Goal: Information Seeking & Learning: Learn about a topic

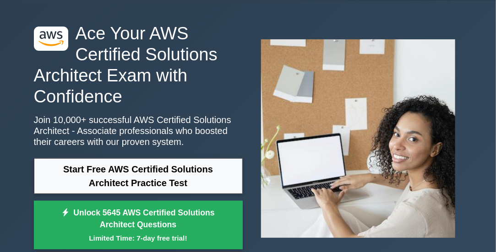
scroll to position [53, 0]
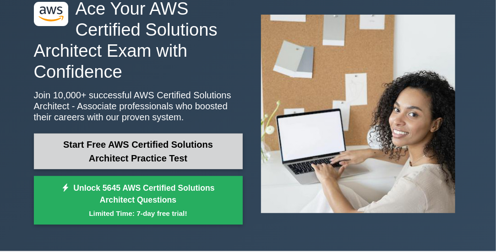
click at [143, 149] on link "Start Free AWS Certified Solutions Architect Practice Test" at bounding box center [138, 152] width 209 height 36
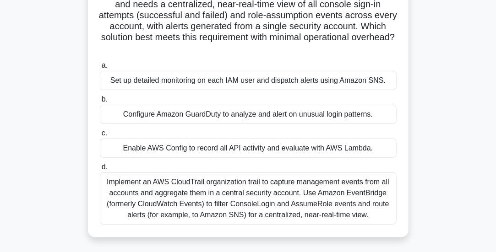
scroll to position [78, 0]
click at [181, 197] on div "Implement an AWS CloudTrail organization trail to capture management events fro…" at bounding box center [248, 199] width 297 height 52
click at [100, 171] on input "d. Implement an AWS CloudTrail organization trail to capture management events …" at bounding box center [100, 168] width 0 height 6
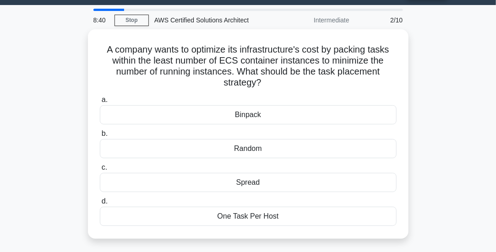
scroll to position [25, 0]
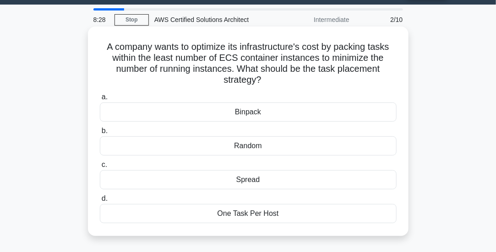
click at [143, 114] on div "Binpack" at bounding box center [248, 112] width 297 height 19
click at [100, 100] on input "a. [GEOGRAPHIC_DATA]" at bounding box center [100, 97] width 0 height 6
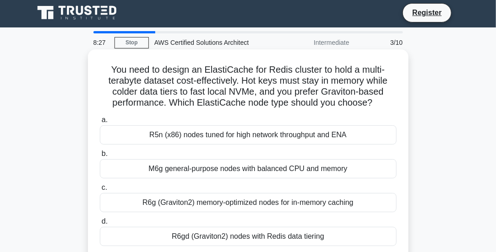
scroll to position [0, 0]
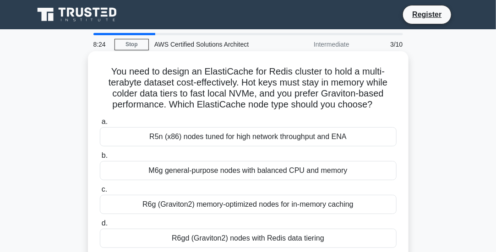
click at [192, 137] on div "R5n (x86) nodes tuned for high network throughput and ENA" at bounding box center [248, 136] width 297 height 19
click at [100, 125] on input "a. R5n (x86) nodes tuned for high network throughput and ENA" at bounding box center [100, 122] width 0 height 6
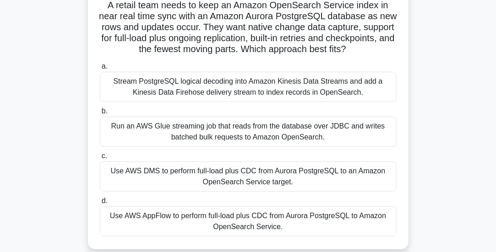
scroll to position [69, 0]
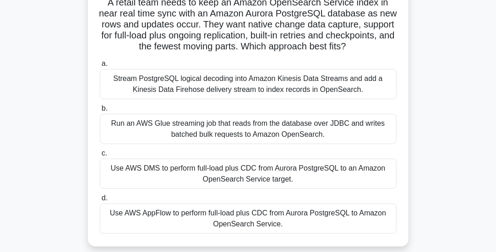
click at [199, 180] on div "Use AWS DMS to perform full-load plus CDC from Aurora PostgreSQL to an Amazon O…" at bounding box center [248, 174] width 297 height 30
click at [100, 157] on input "c. Use AWS DMS to perform full-load plus CDC from Aurora PostgreSQL to an Amazo…" at bounding box center [100, 154] width 0 height 6
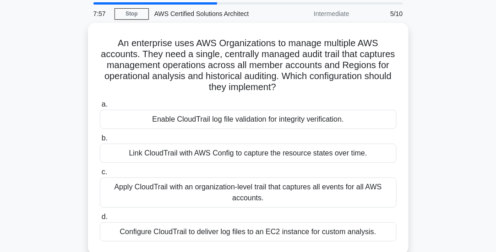
scroll to position [33, 0]
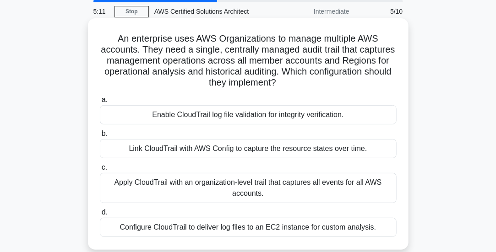
click at [126, 227] on div "Configure CloudTrail to deliver log files to an EC2 instance for custom analysi…" at bounding box center [248, 227] width 297 height 19
click at [100, 216] on input "d. Configure CloudTrail to deliver log files to an EC2 instance for custom anal…" at bounding box center [100, 213] width 0 height 6
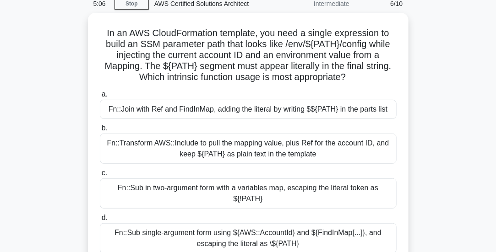
scroll to position [43, 0]
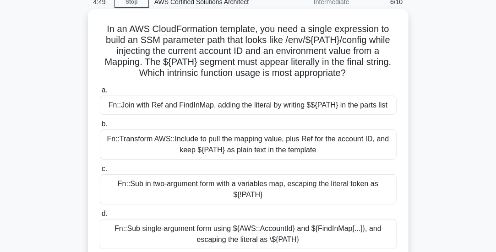
click at [233, 104] on div "Fn::Join with Ref and FindInMap, adding the literal by writing $${PATH} in the …" at bounding box center [248, 105] width 297 height 19
click at [100, 93] on input "a. Fn::Join with Ref and FindInMap, adding the literal by writing $${PATH} in t…" at bounding box center [100, 90] width 0 height 6
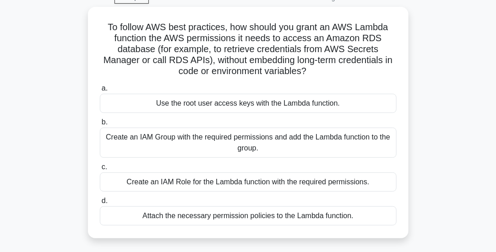
scroll to position [48, 0]
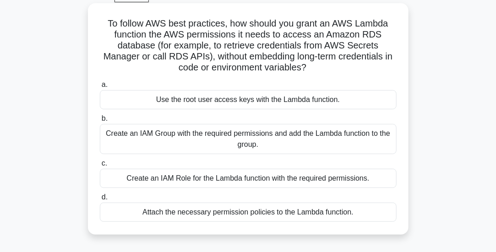
click at [286, 180] on div "Create an IAM Role for the Lambda function with the required permissions." at bounding box center [248, 178] width 297 height 19
click at [100, 167] on input "c. Create an IAM Role for the Lambda function with the required permissions." at bounding box center [100, 164] width 0 height 6
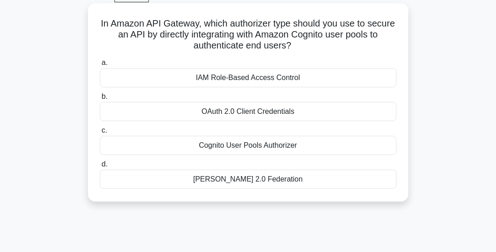
scroll to position [0, 0]
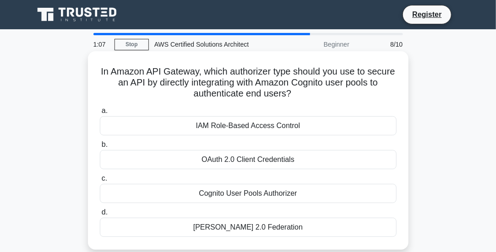
click at [242, 227] on div "[PERSON_NAME] 2.0 Federation" at bounding box center [248, 227] width 297 height 19
click at [100, 216] on input "d. [PERSON_NAME] 2.0 Federation" at bounding box center [100, 213] width 0 height 6
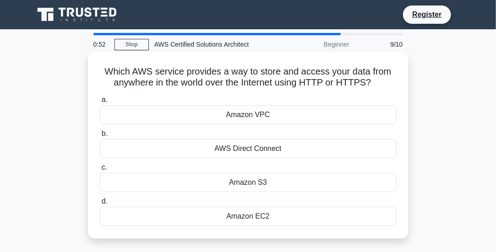
click at [247, 150] on div "AWS Direct Connect" at bounding box center [248, 148] width 297 height 19
click at [100, 137] on input "b. AWS Direct Connect" at bounding box center [100, 134] width 0 height 6
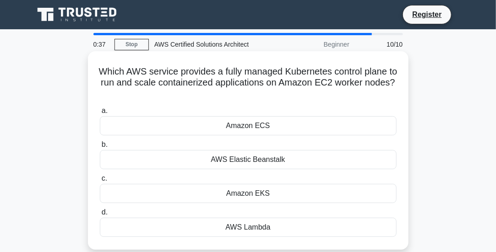
click at [233, 160] on div "AWS Elastic Beanstalk" at bounding box center [248, 159] width 297 height 19
click at [100, 148] on input "b. AWS Elastic Beanstalk" at bounding box center [100, 145] width 0 height 6
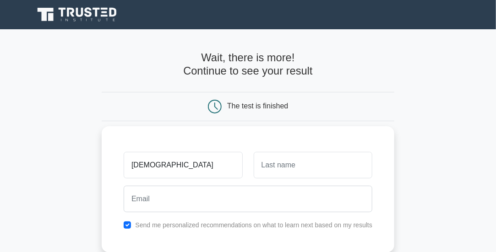
type input "ะ"
type input "Theerachartpat"
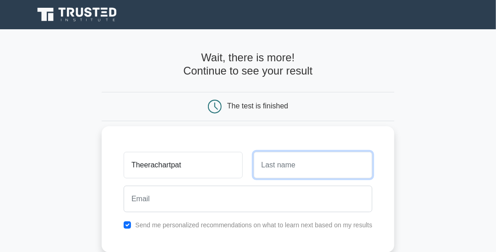
click at [282, 175] on input "text" at bounding box center [313, 165] width 119 height 27
type input "Siripakdeechotikorn"
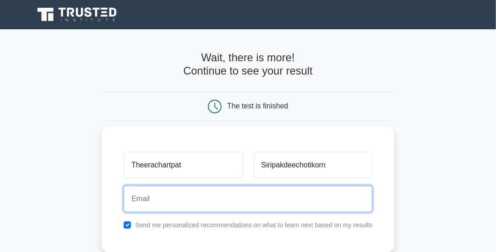
click at [217, 203] on input "email" at bounding box center [248, 199] width 249 height 27
type input "theerachart@ait.co.th"
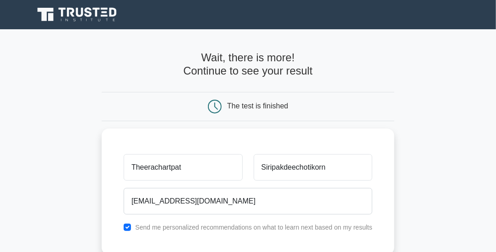
click at [436, 194] on main "Wait, there is more! Continue to see your result The test is finished and the" at bounding box center [248, 193] width 496 height 329
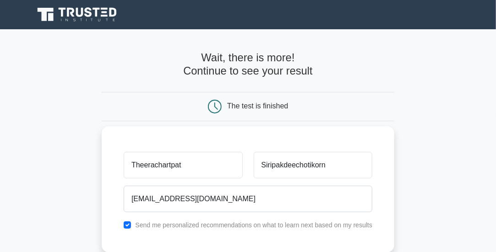
scroll to position [205, 0]
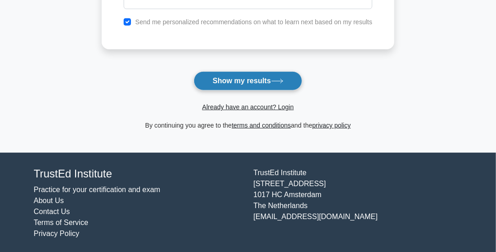
click at [248, 80] on button "Show my results" at bounding box center [248, 80] width 108 height 19
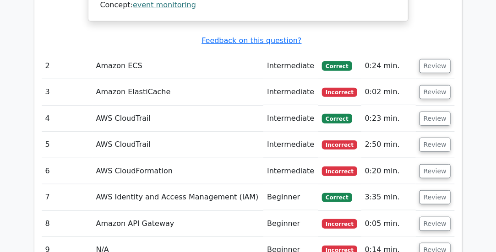
scroll to position [1320, 0]
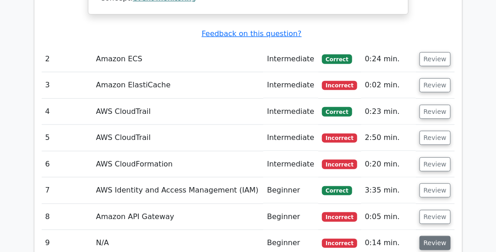
click at [435, 236] on button "Review" at bounding box center [434, 243] width 31 height 14
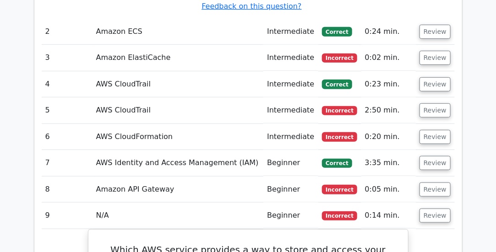
scroll to position [1345, 0]
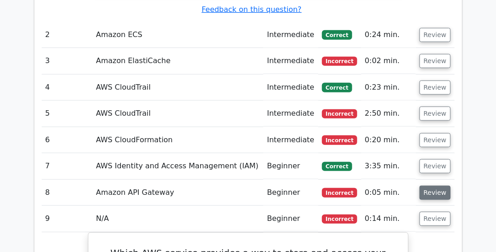
click at [429, 186] on button "Review" at bounding box center [434, 193] width 31 height 14
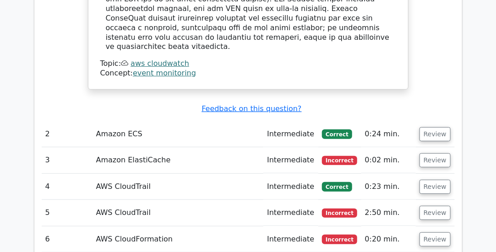
scroll to position [1236, 0]
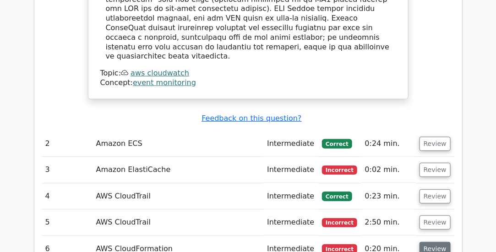
click at [430, 242] on button "Review" at bounding box center [434, 249] width 31 height 14
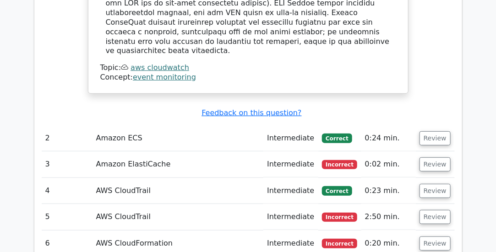
scroll to position [1219, 0]
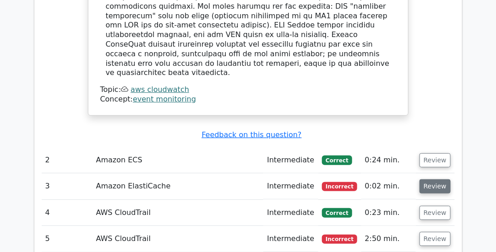
click at [438, 179] on button "Review" at bounding box center [434, 186] width 31 height 14
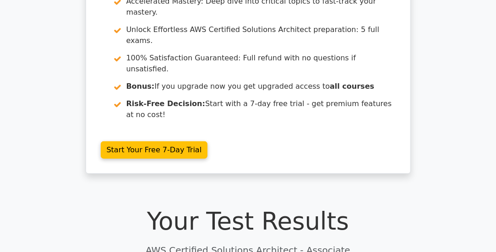
scroll to position [113, 0]
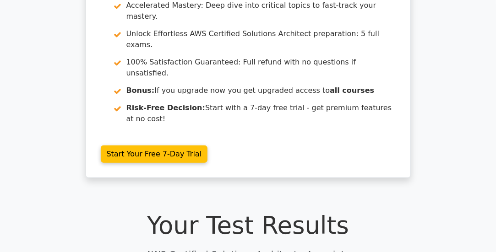
drag, startPoint x: 495, startPoint y: 22, endPoint x: 499, endPoint y: 16, distance: 7.0
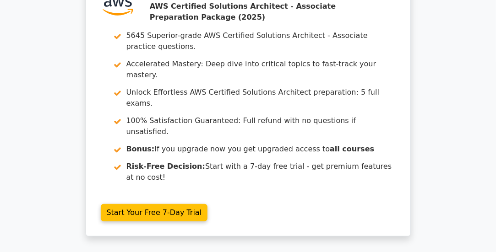
scroll to position [22, 0]
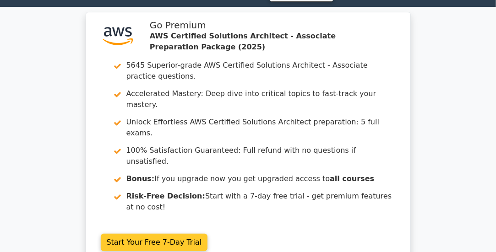
click at [151, 234] on link "Start Your Free 7-Day Trial" at bounding box center [154, 242] width 107 height 17
